Goal: Download file/media

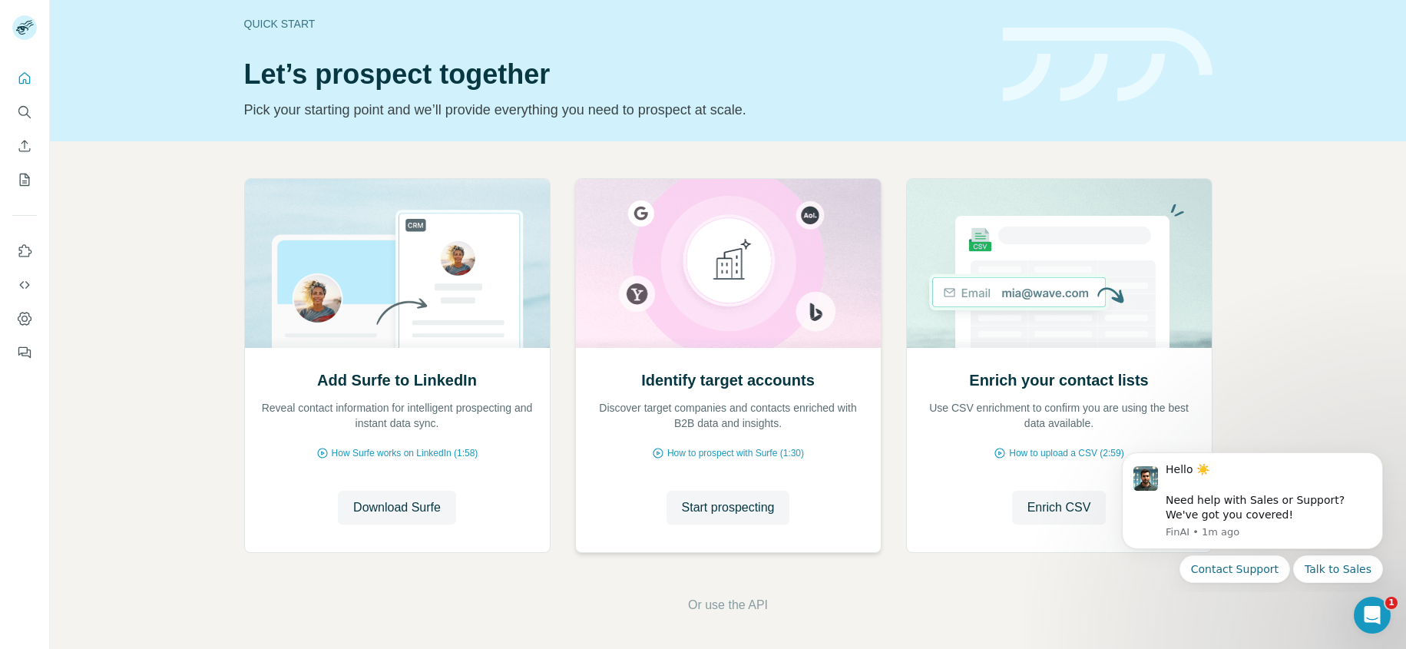
scroll to position [15, 0]
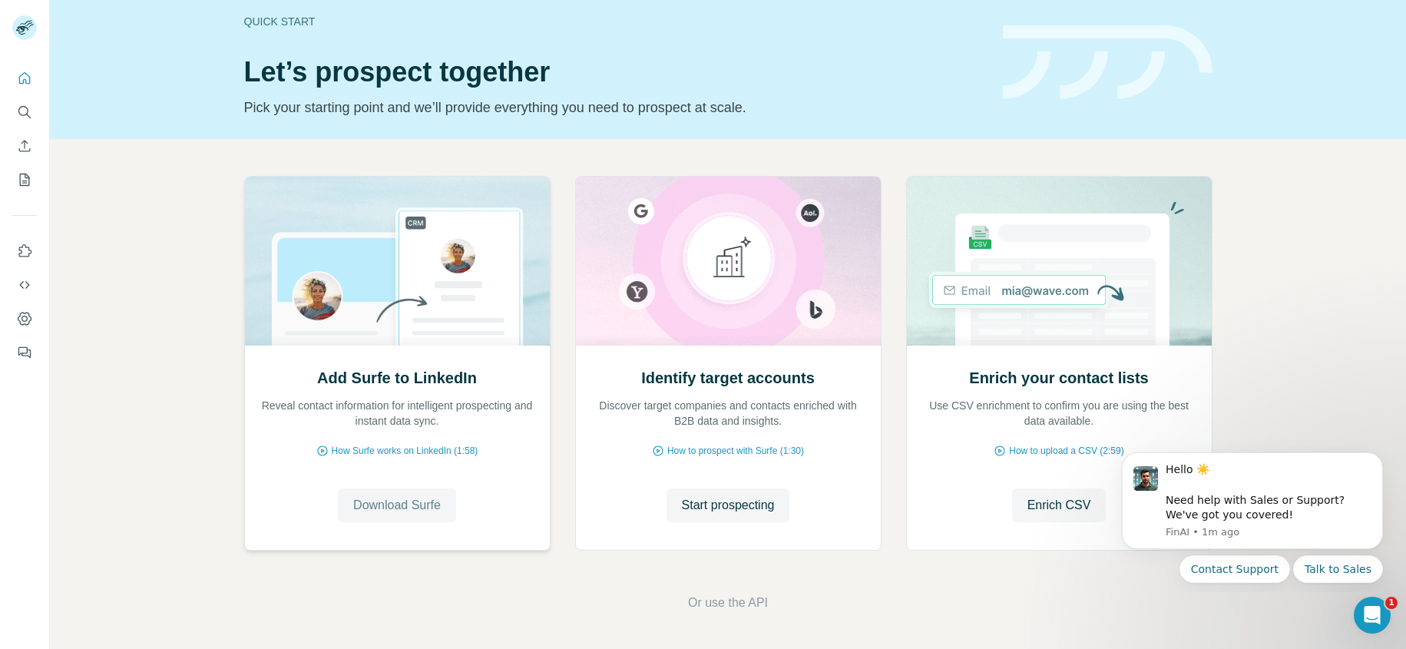
click at [425, 508] on span "Download Surfe" at bounding box center [397, 505] width 88 height 18
click at [26, 250] on icon "Use Surfe on LinkedIn" at bounding box center [24, 250] width 15 height 15
click at [25, 324] on icon "Dashboard" at bounding box center [25, 318] width 14 height 13
